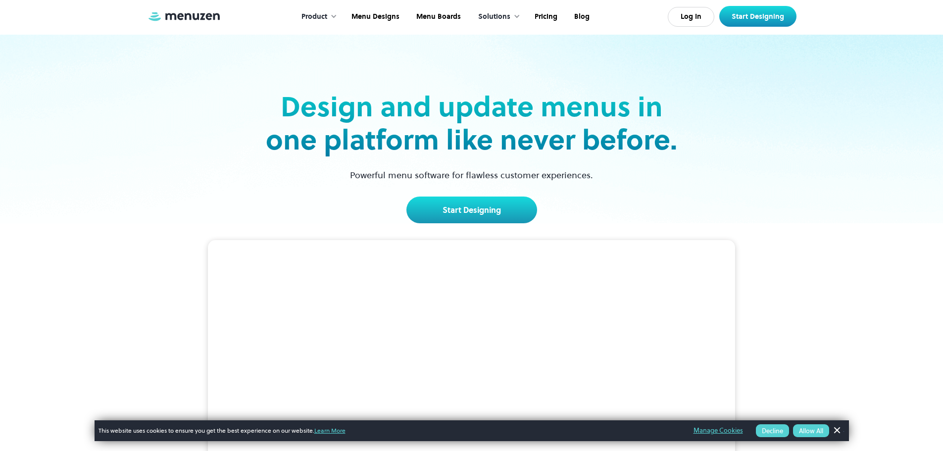
click at [813, 432] on button "Allow All" at bounding box center [811, 430] width 36 height 13
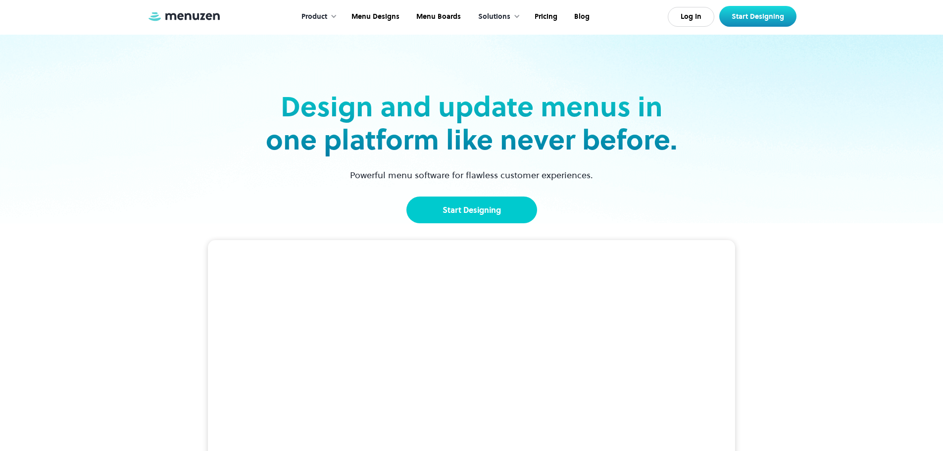
click at [470, 213] on link "Start Designing" at bounding box center [471, 209] width 131 height 27
drag, startPoint x: 705, startPoint y: 19, endPoint x: 698, endPoint y: 23, distance: 8.2
